Goal: Transaction & Acquisition: Download file/media

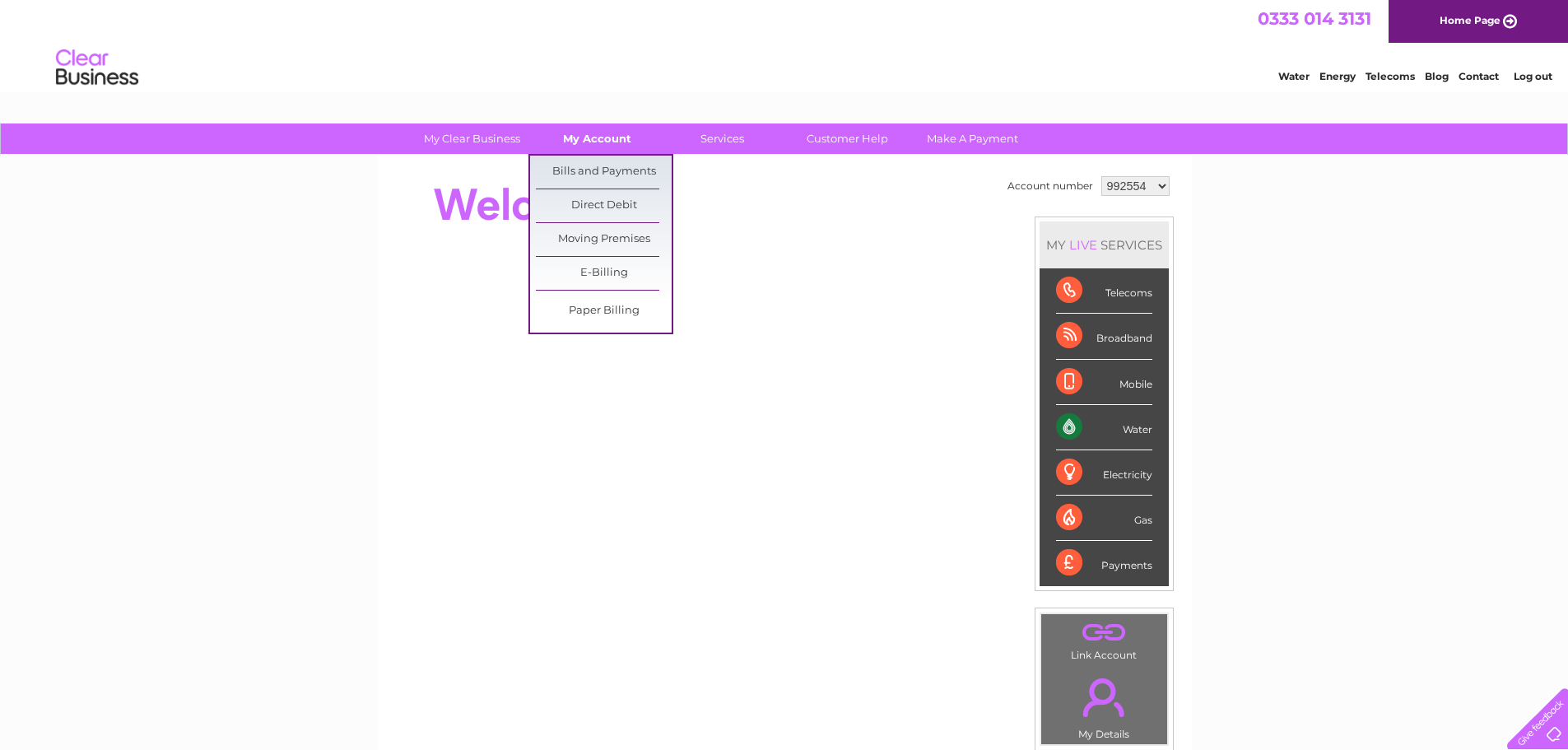
click at [624, 129] on link "My Account" at bounding box center [597, 139] width 136 height 31
click at [609, 160] on link "Bills and Payments" at bounding box center [604, 171] width 136 height 33
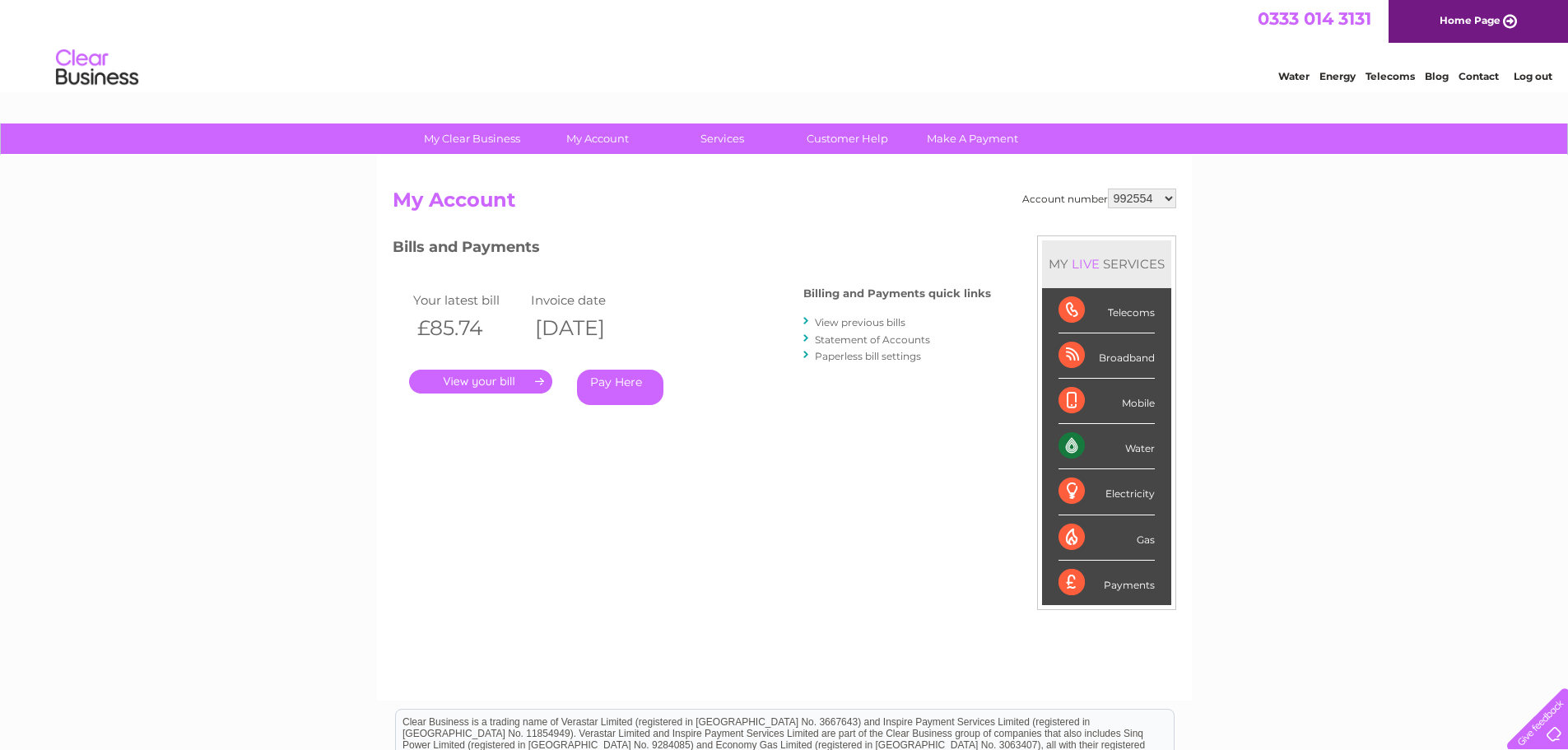
click at [844, 337] on link "Statement of Accounts" at bounding box center [873, 339] width 115 height 12
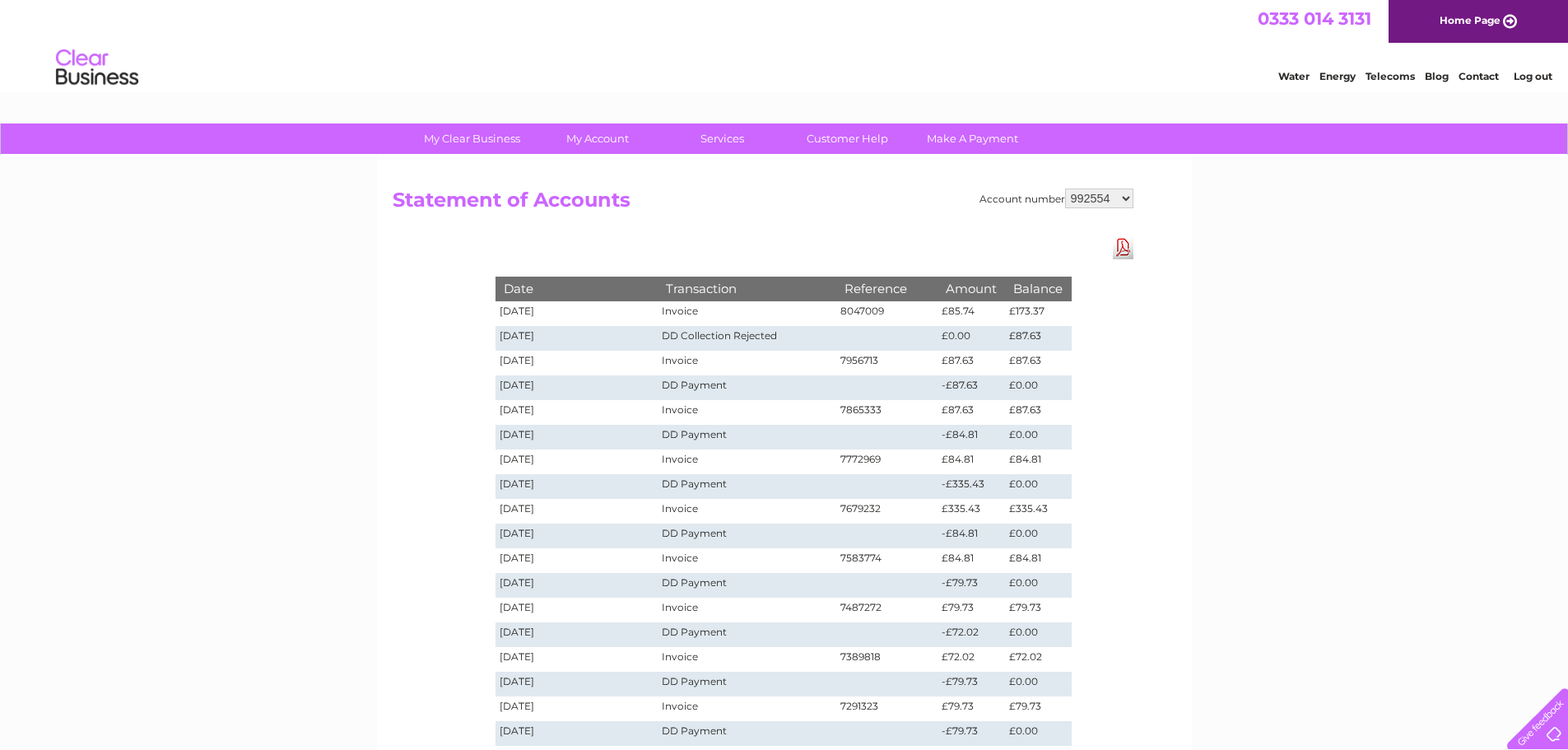
click at [1124, 246] on link "Download Pdf" at bounding box center [1123, 248] width 20 height 24
